Goal: Information Seeking & Learning: Learn about a topic

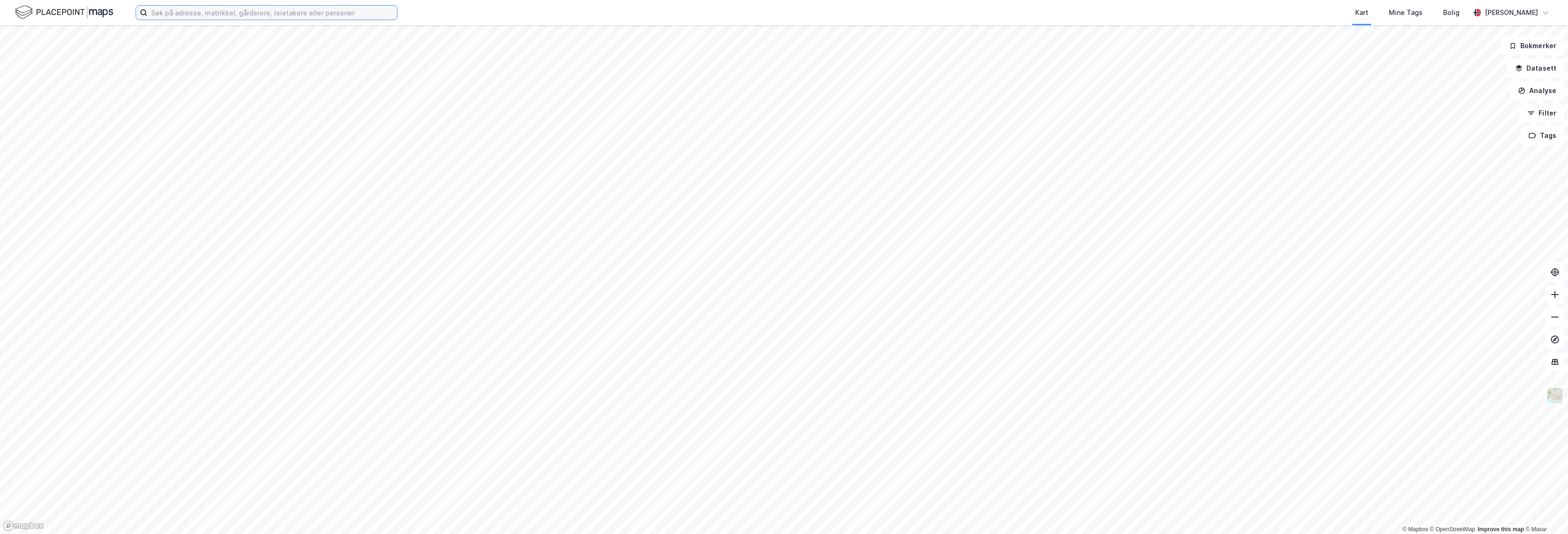
click at [163, 13] on input at bounding box center [272, 12] width 250 height 14
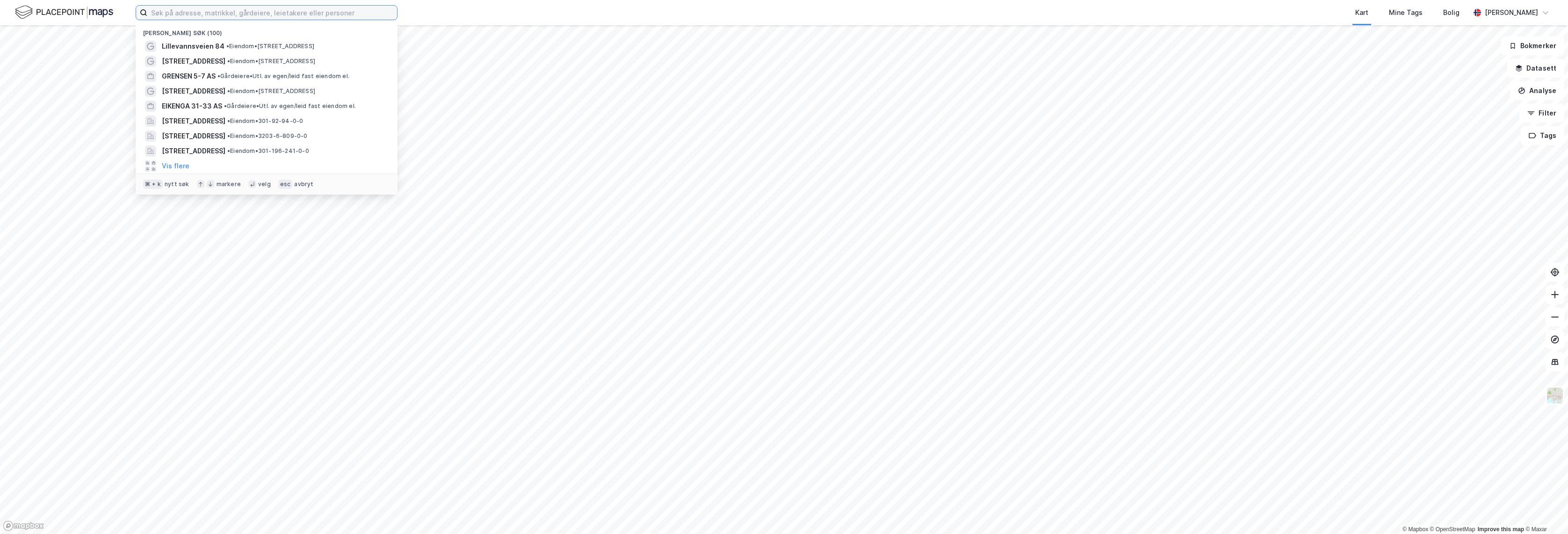
paste input "[PERSON_NAME] Vei 11"
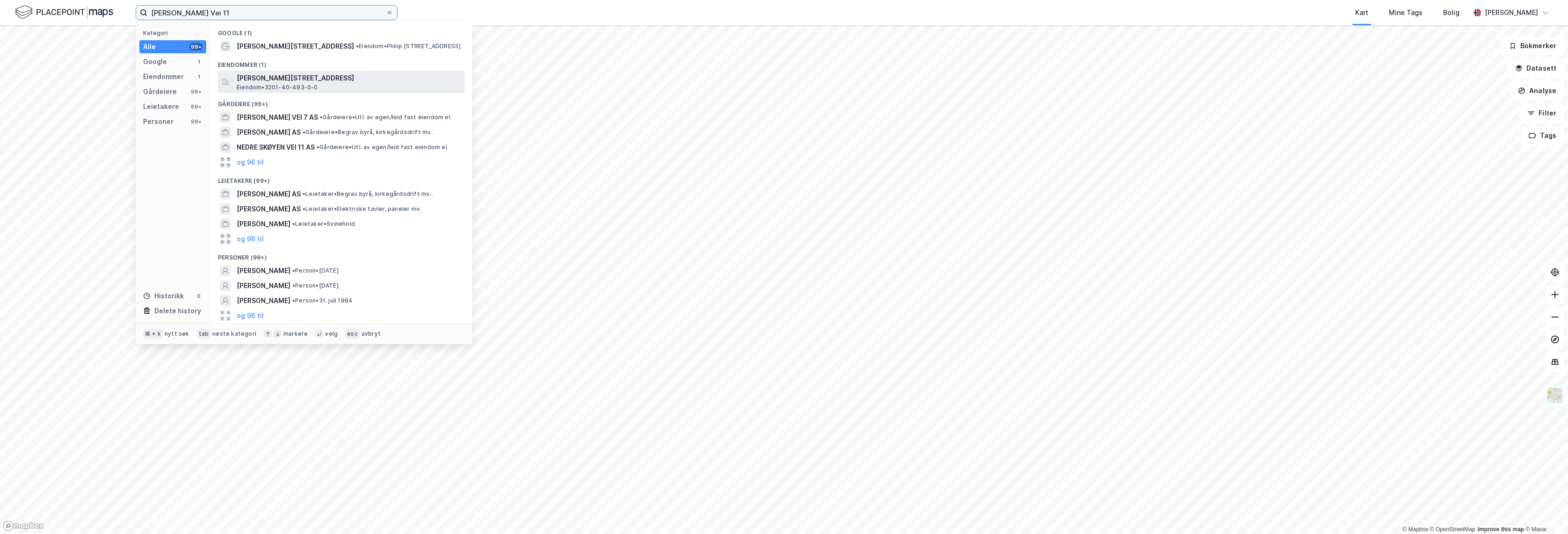
type input "[PERSON_NAME] Vei 11"
click at [265, 82] on span "[PERSON_NAME][STREET_ADDRESS]" at bounding box center [349, 78] width 225 height 11
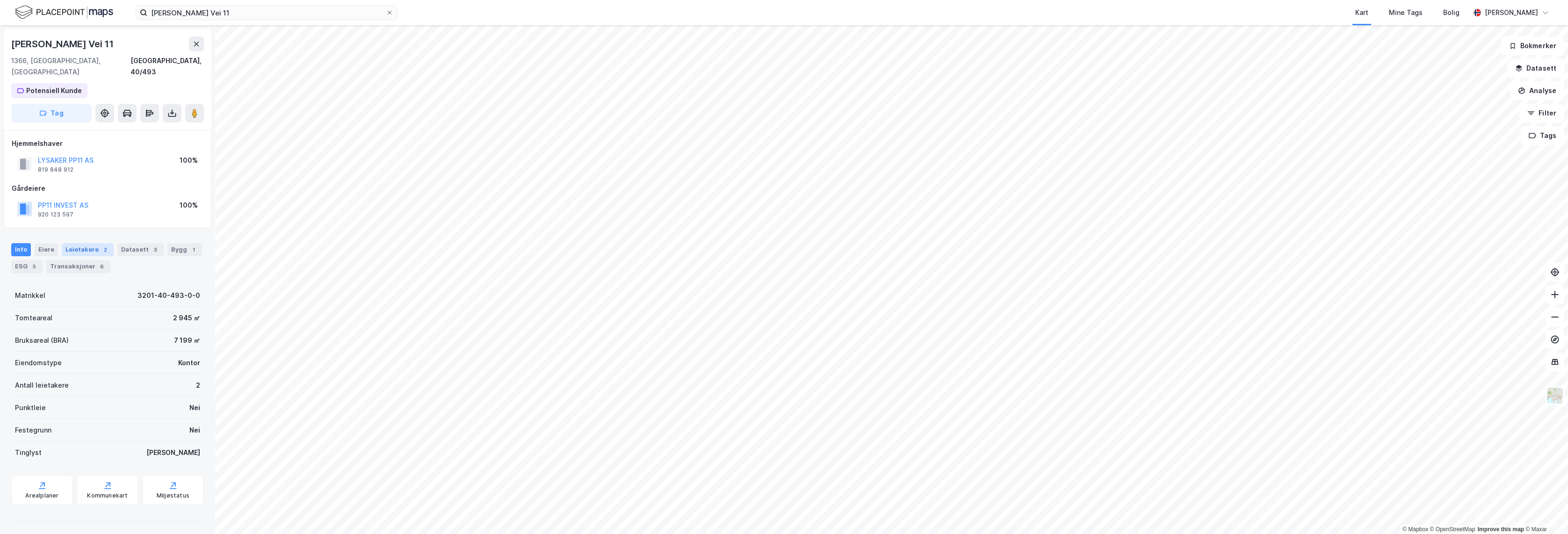
click at [87, 243] on div "Leietakere 2" at bounding box center [88, 250] width 52 height 13
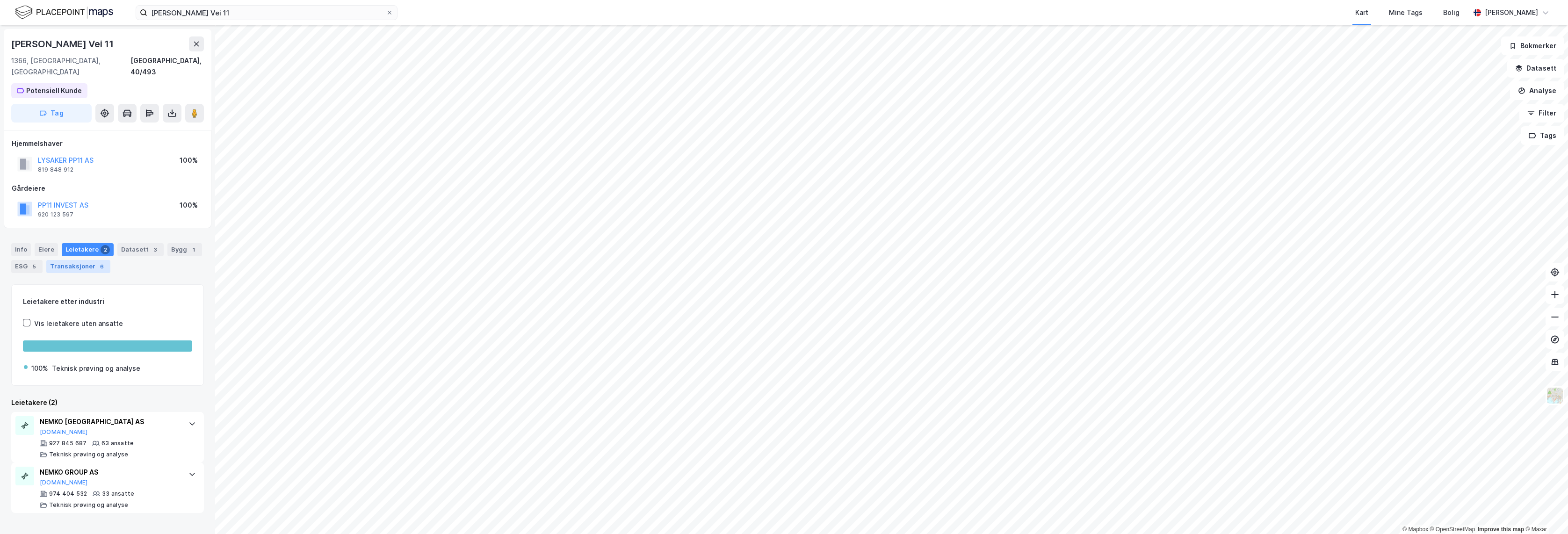
click at [97, 262] on div "6" at bounding box center [102, 267] width 9 height 9
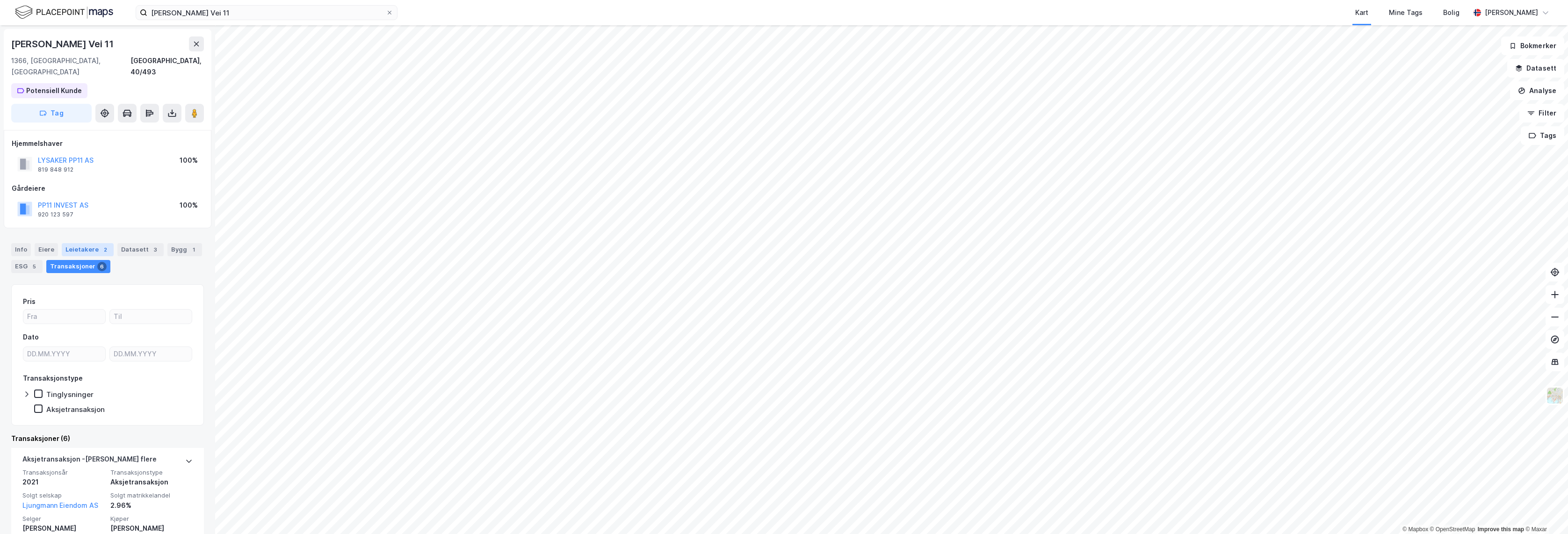
click at [73, 243] on div "Leietakere 2" at bounding box center [88, 250] width 52 height 13
